Goal: Find specific page/section: Find specific page/section

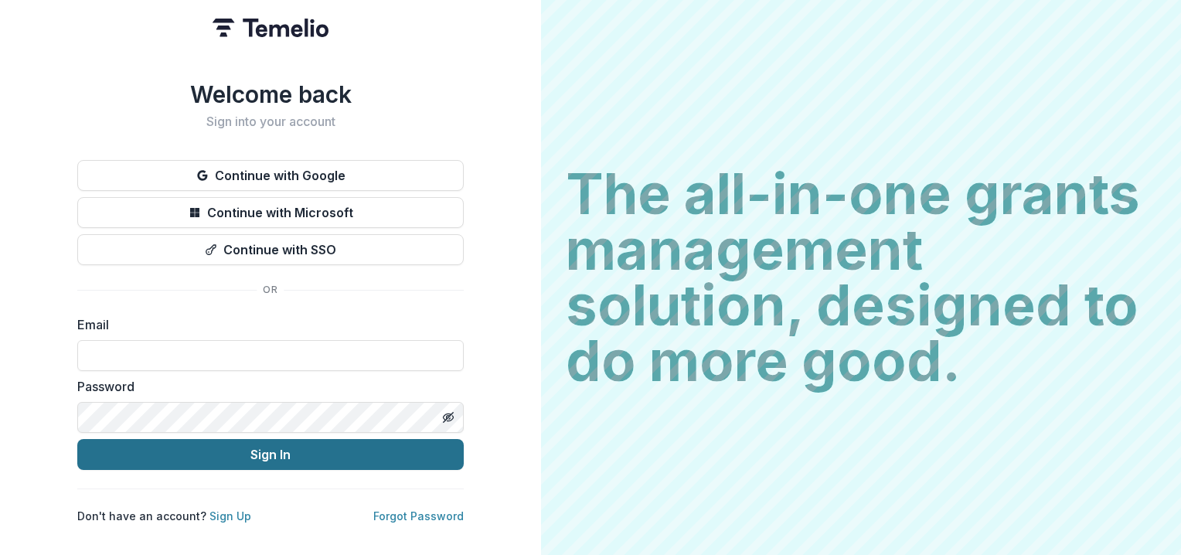
type input "**********"
click at [257, 454] on button "Sign In" at bounding box center [270, 454] width 386 height 31
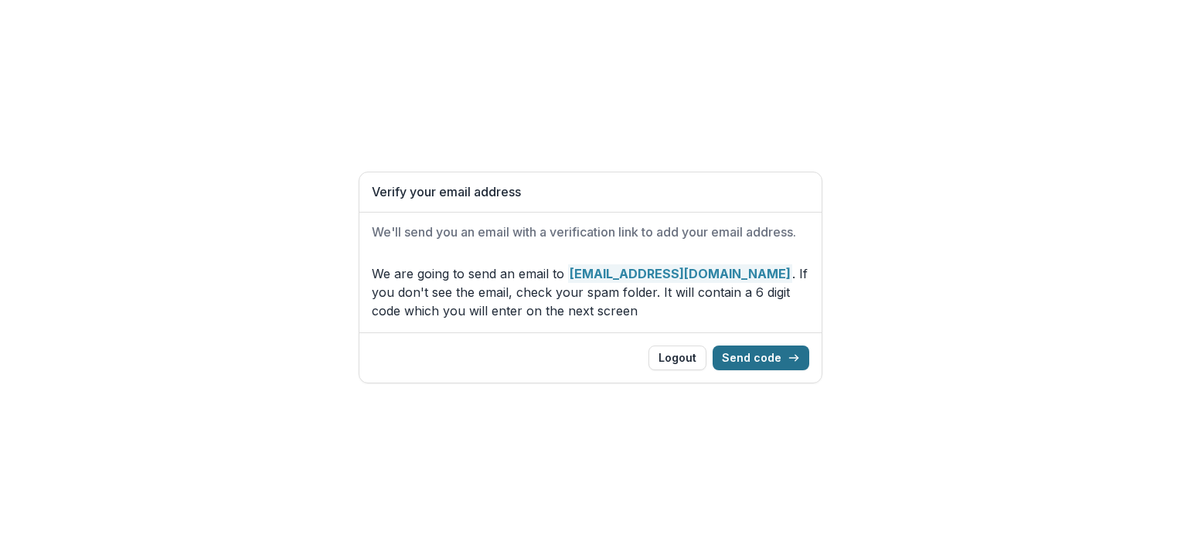
click at [743, 362] on button "Send code" at bounding box center [761, 358] width 97 height 25
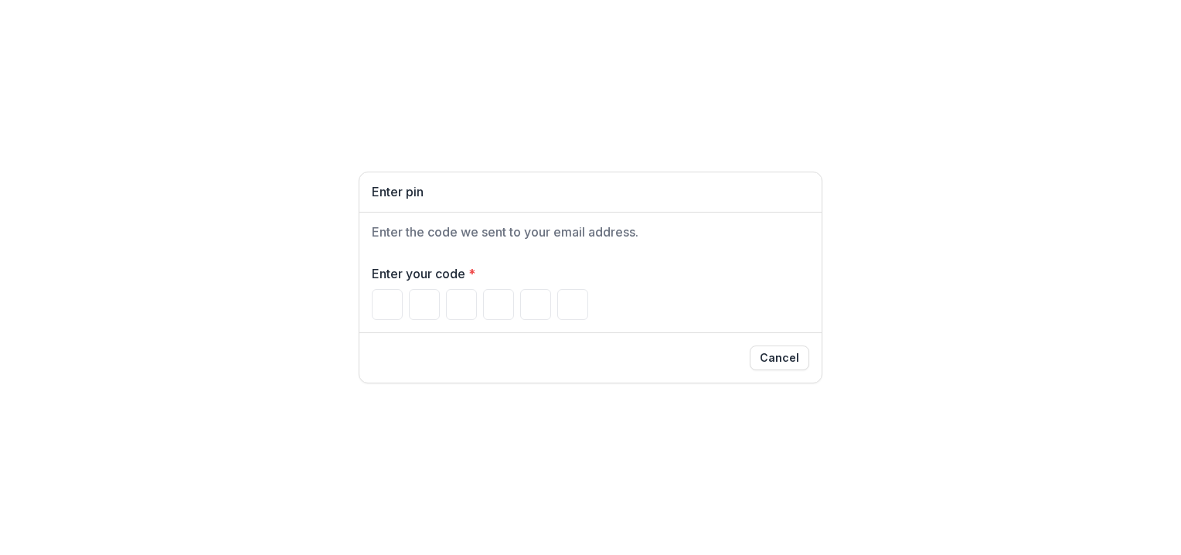
type input "*"
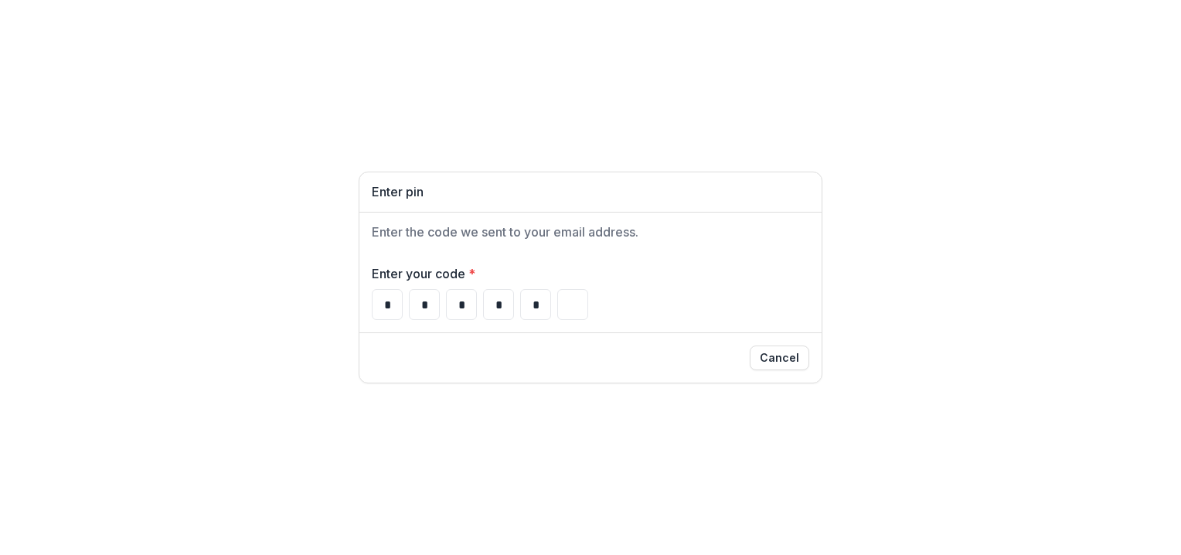
type input "*"
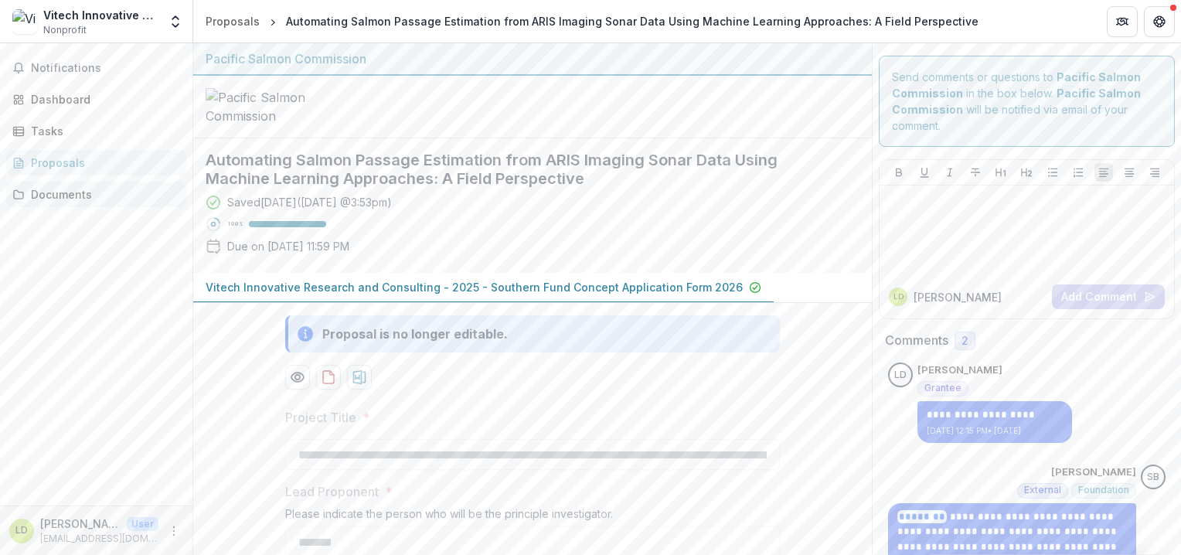
click at [61, 192] on div "Documents" at bounding box center [102, 194] width 143 height 16
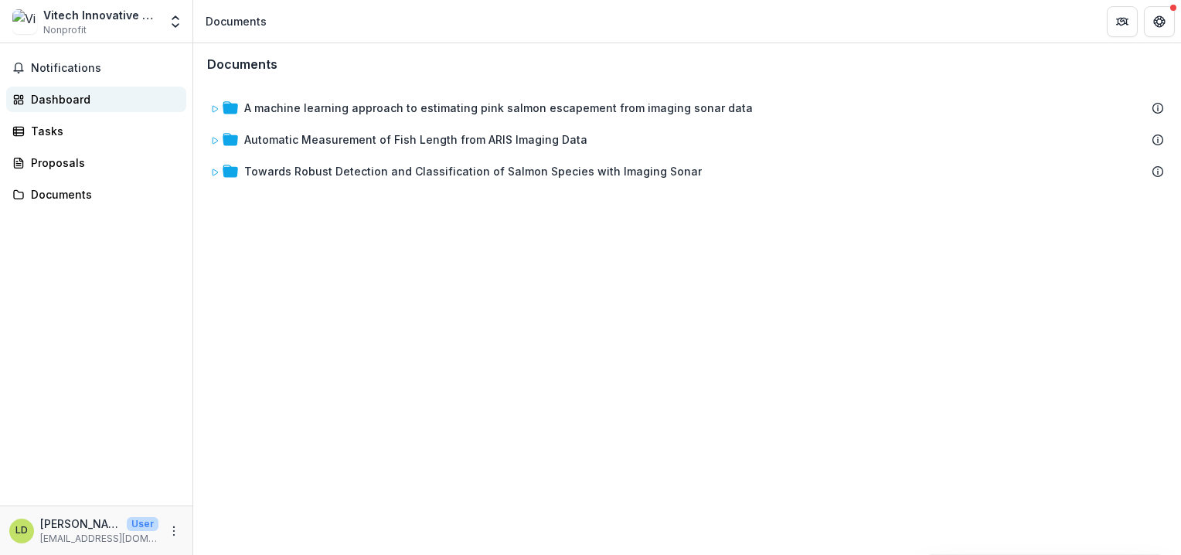
click at [65, 103] on div "Dashboard" at bounding box center [102, 99] width 143 height 16
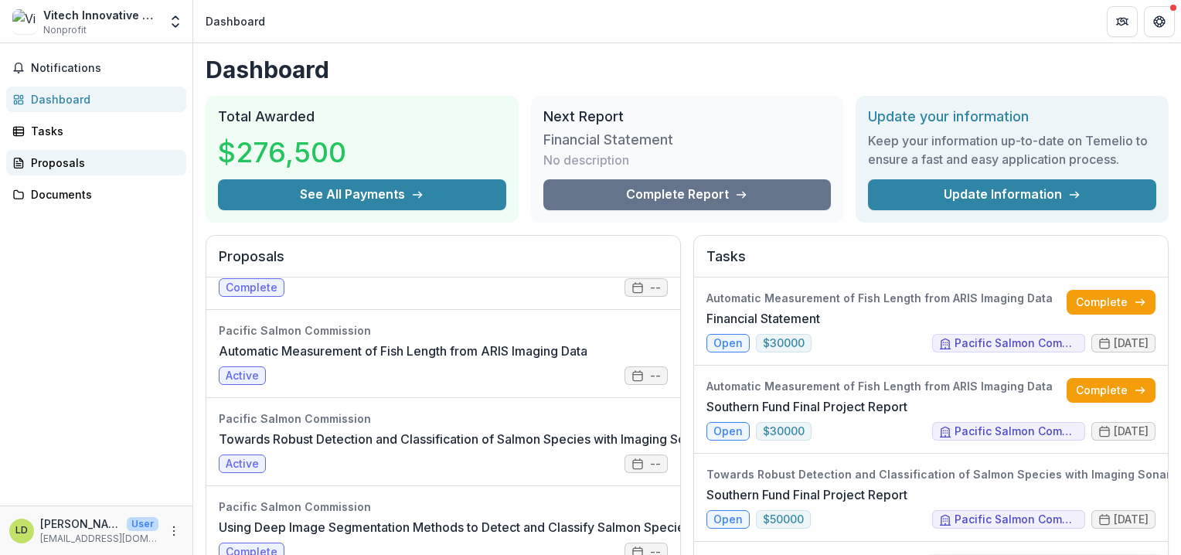
click at [52, 156] on div "Proposals" at bounding box center [102, 163] width 143 height 16
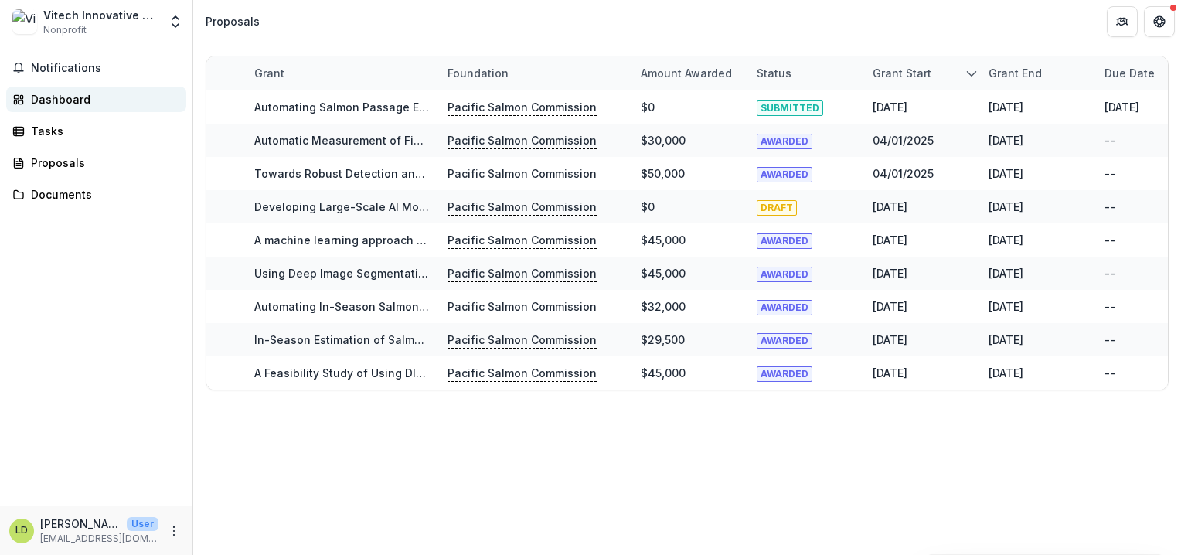
click at [73, 96] on div "Dashboard" at bounding box center [102, 99] width 143 height 16
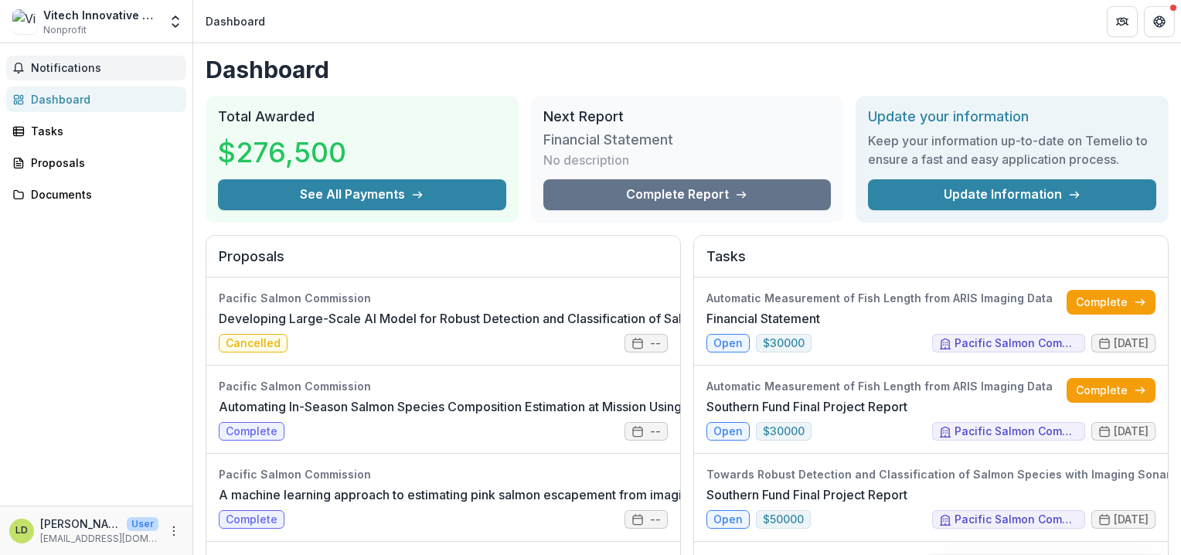
click at [73, 73] on span "Notifications" at bounding box center [105, 68] width 149 height 13
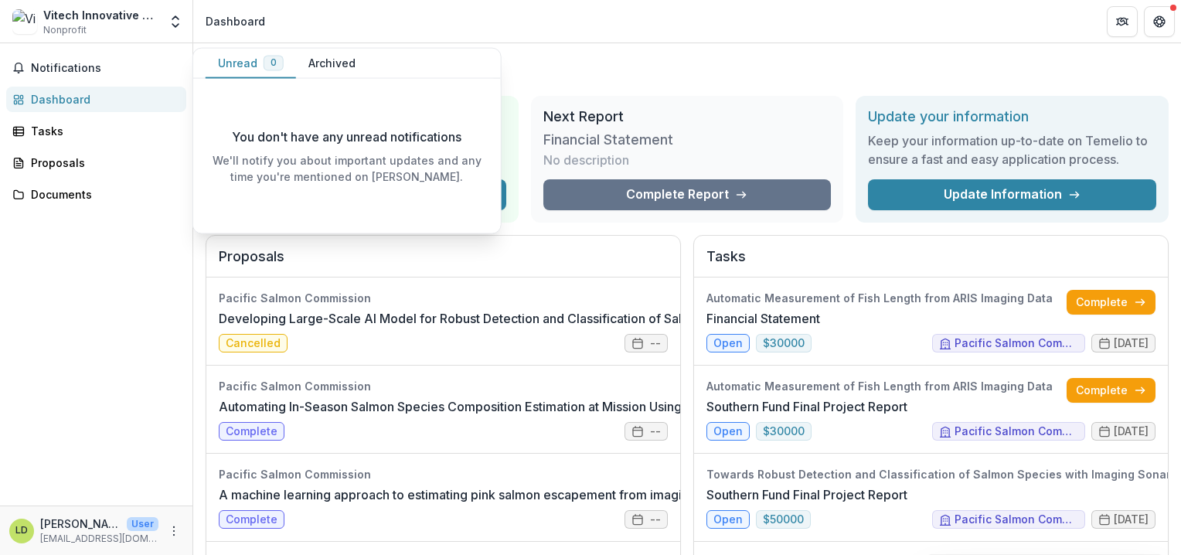
click at [480, 254] on h2 "Proposals" at bounding box center [443, 262] width 449 height 29
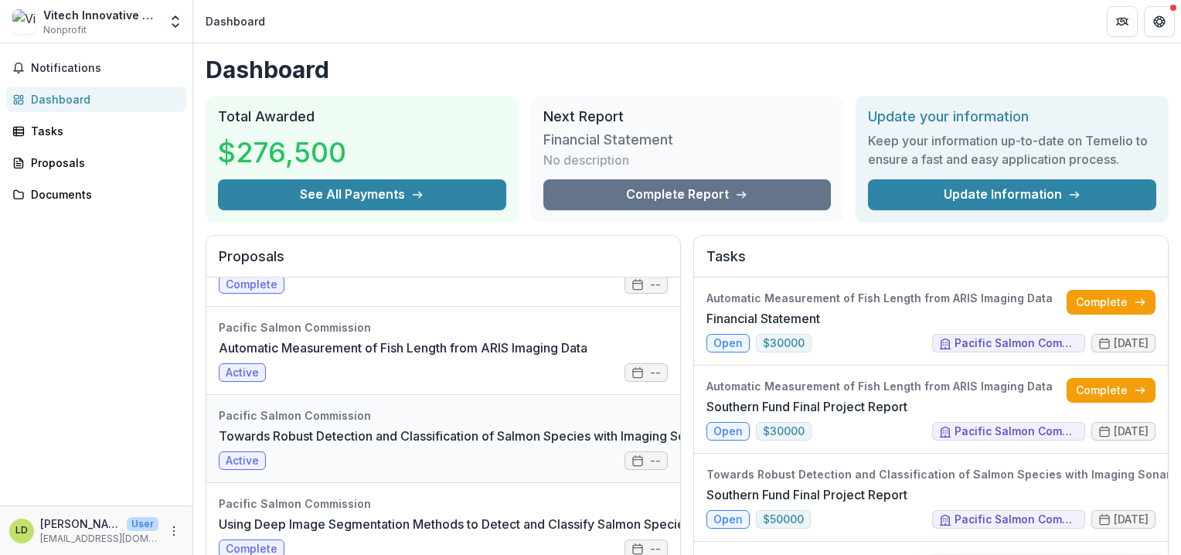
scroll to position [232, 0]
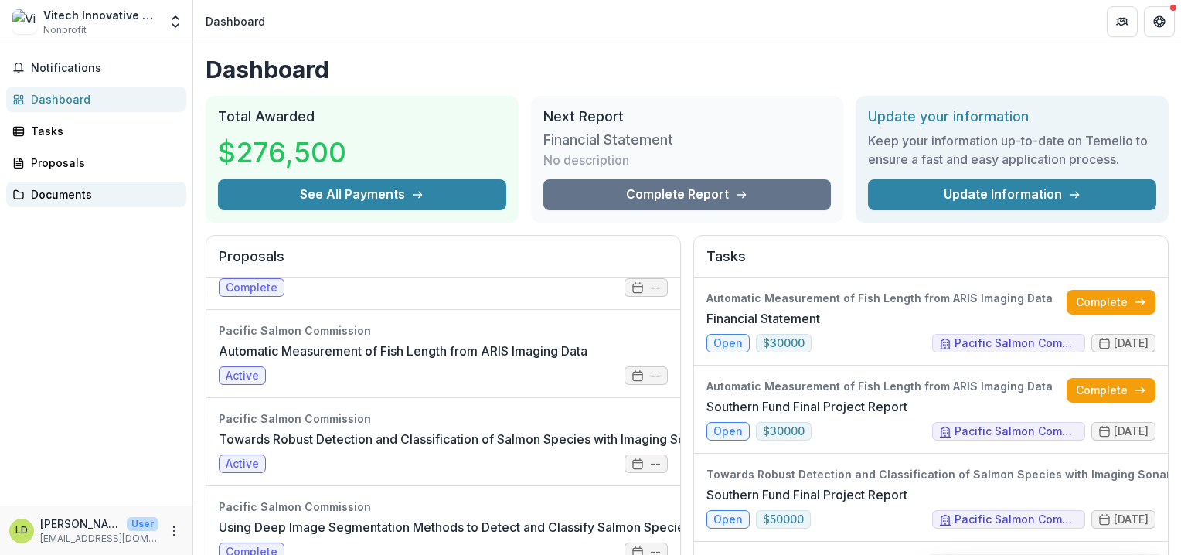
click at [77, 200] on div "Documents" at bounding box center [102, 194] width 143 height 16
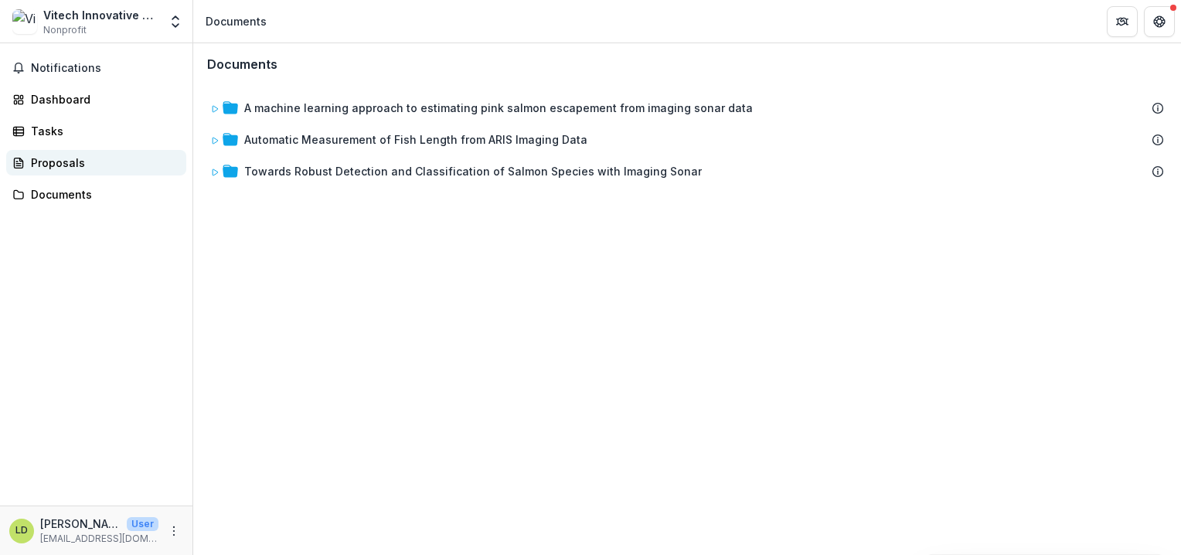
click at [80, 156] on div "Proposals" at bounding box center [102, 163] width 143 height 16
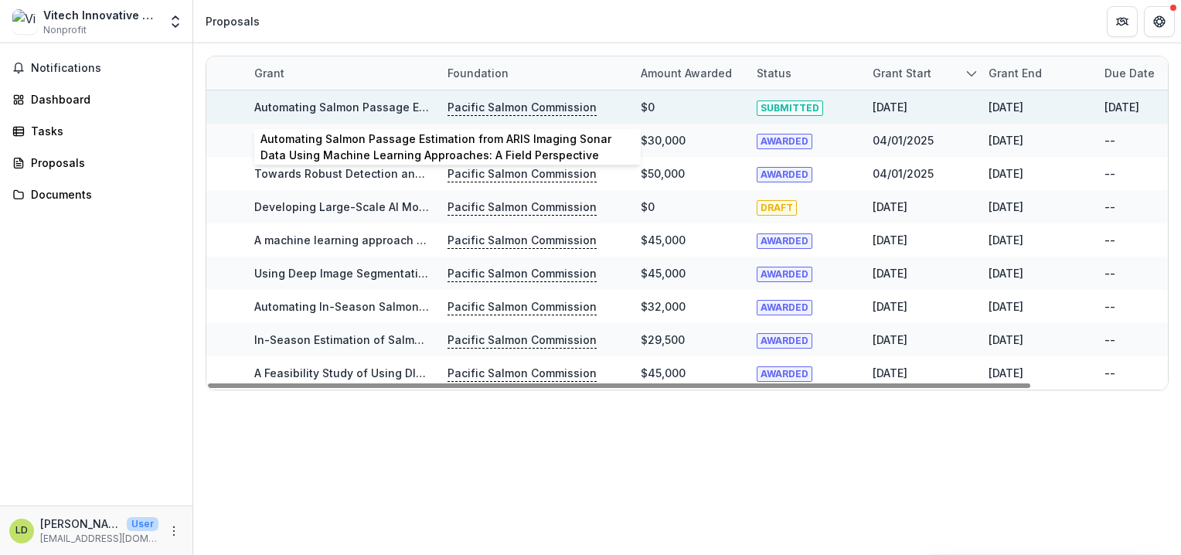
click at [324, 106] on link "Automating Salmon Passage Estimation from ARIS Imaging Sonar Data Using Machine…" at bounding box center [600, 106] width 693 height 13
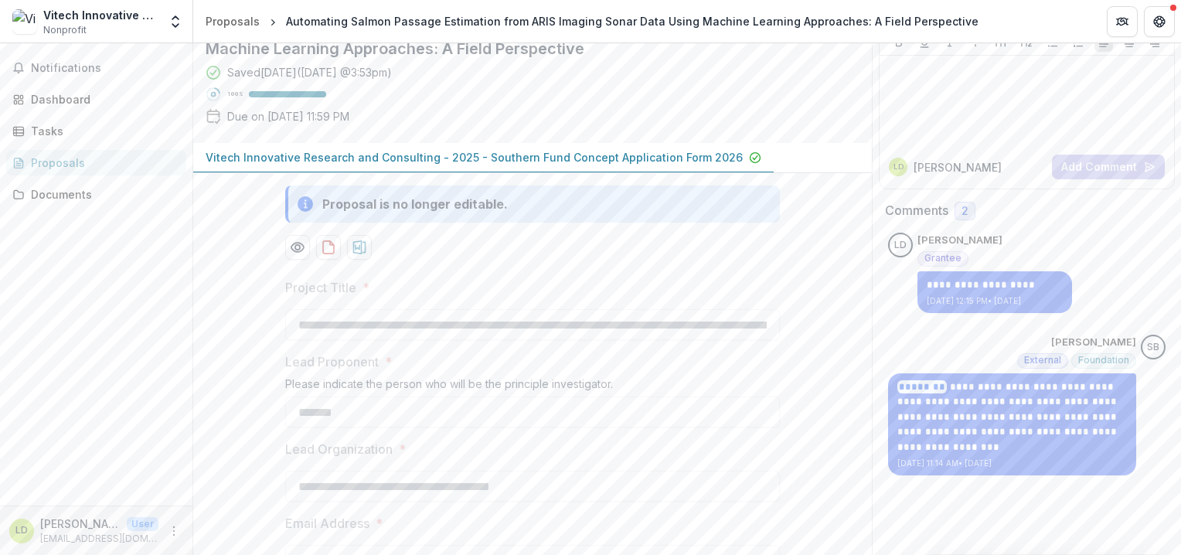
scroll to position [155, 0]
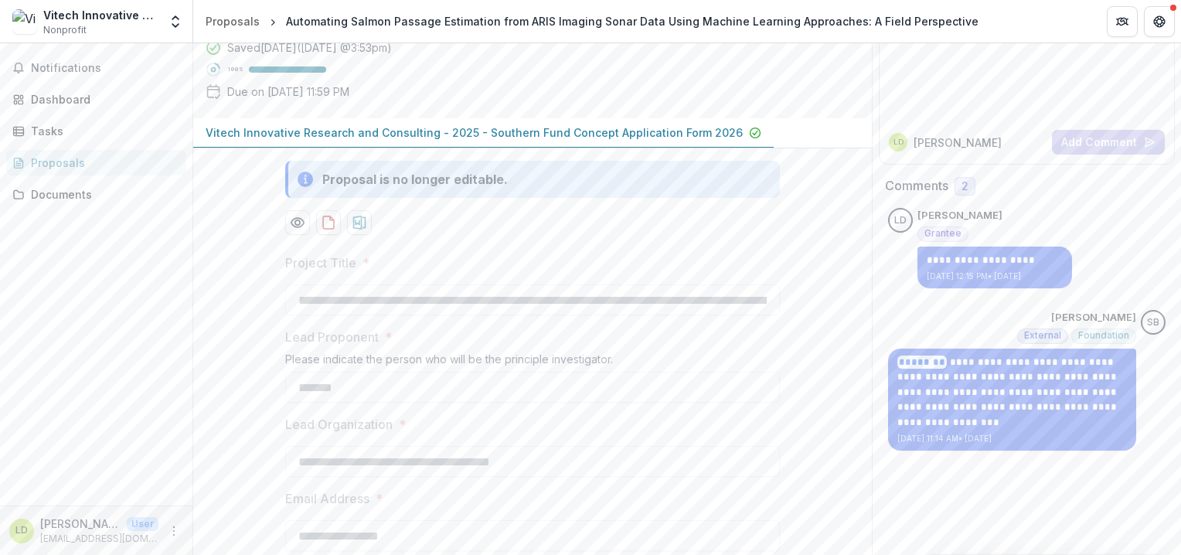
click at [635, 141] on p "Vitech Innovative Research and Consulting - 2025 - Southern Fund Concept Applic…" at bounding box center [474, 132] width 537 height 16
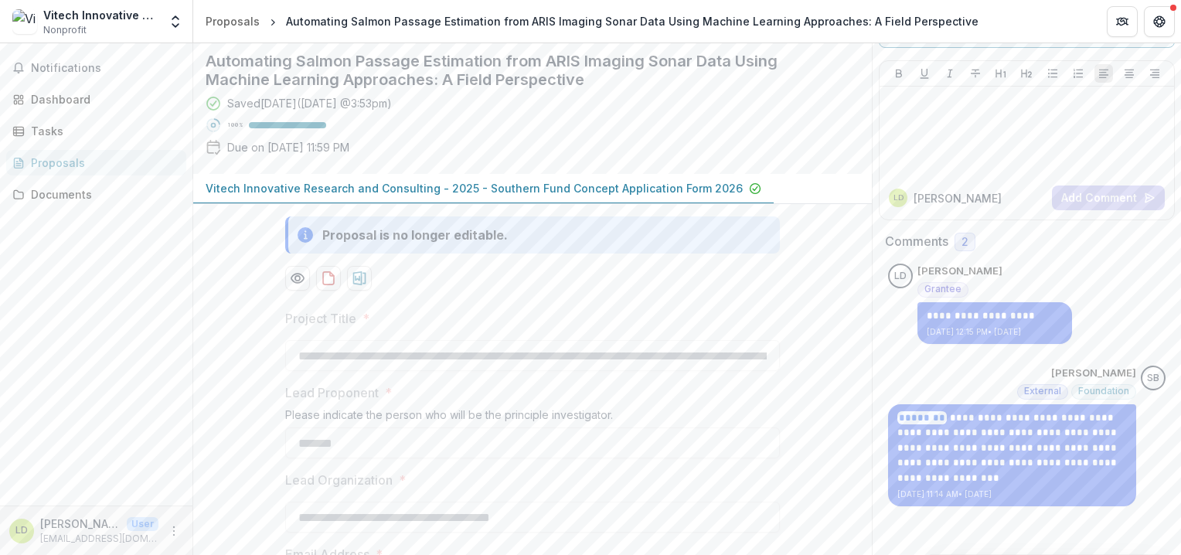
scroll to position [0, 0]
